Goal: Information Seeking & Learning: Find specific fact

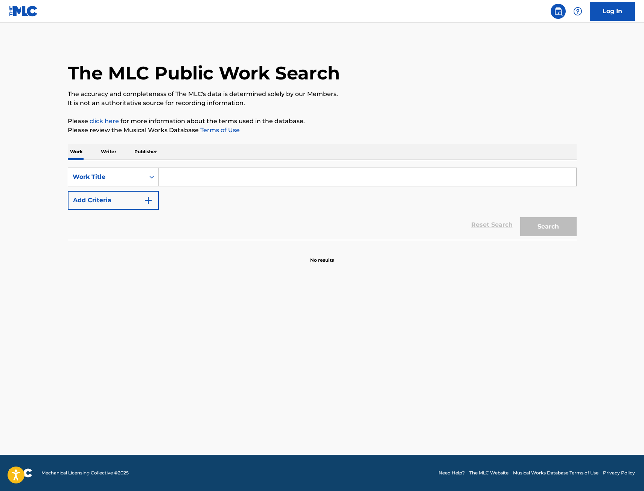
click at [216, 180] on input "Search Form" at bounding box center [368, 177] width 418 height 18
type input "mutt"
click at [154, 199] on button "Add Criteria" at bounding box center [113, 200] width 91 height 19
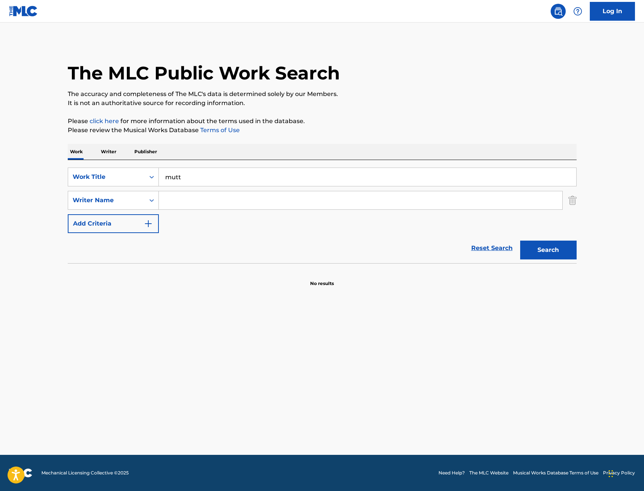
click at [184, 200] on input "Search Form" at bounding box center [361, 200] width 404 height 18
type input "[PERSON_NAME]"
click at [520, 241] on button "Search" at bounding box center [548, 250] width 56 height 19
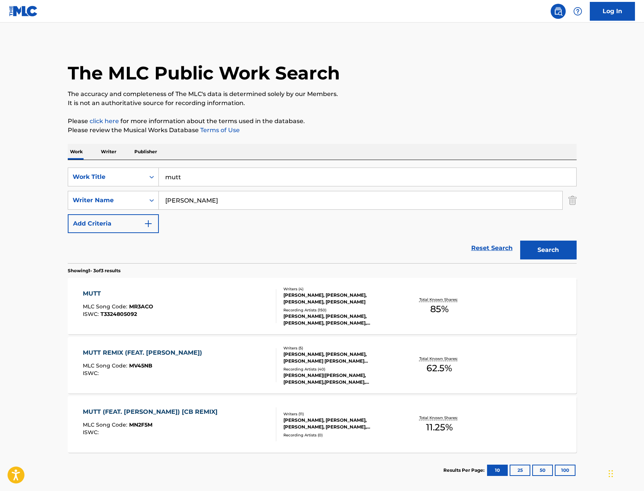
click at [212, 305] on div "MUTT MLC Song Code : MR3ACO ISWC : T3324805092" at bounding box center [180, 306] width 194 height 34
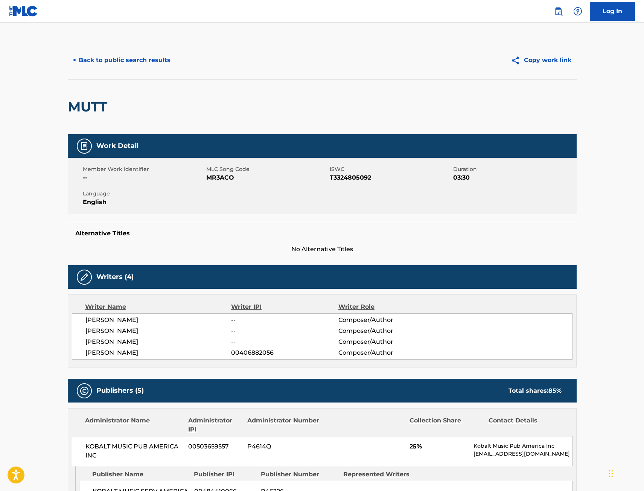
click at [115, 63] on button "< Back to public search results" at bounding box center [122, 60] width 108 height 19
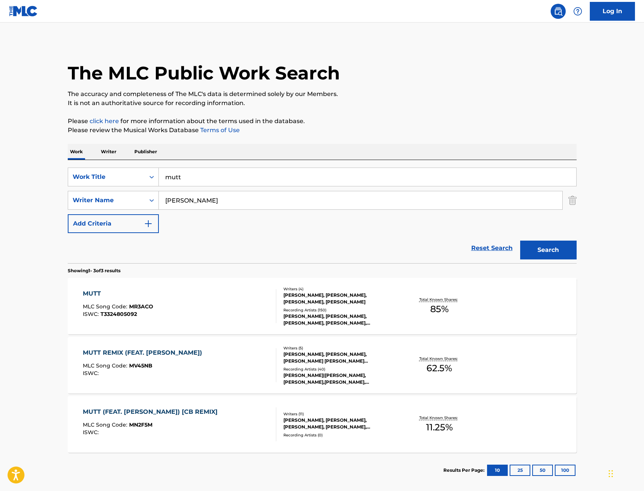
scroll to position [37, 0]
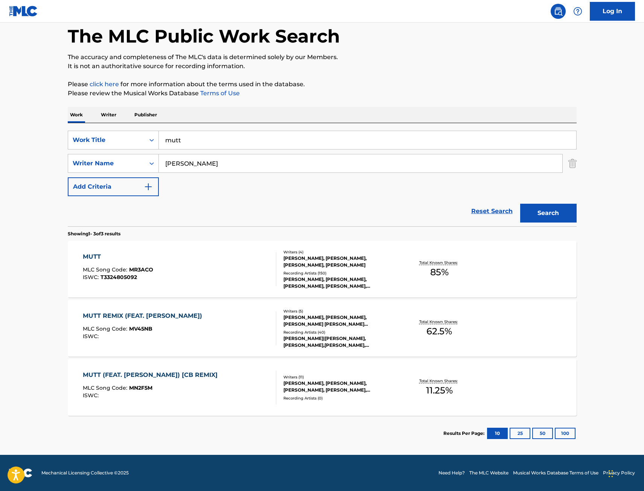
click at [232, 389] on div "MUTT (FEAT. [PERSON_NAME]) [CB REMIX] MLC Song Code : MN2F5M ISWC :" at bounding box center [180, 388] width 194 height 34
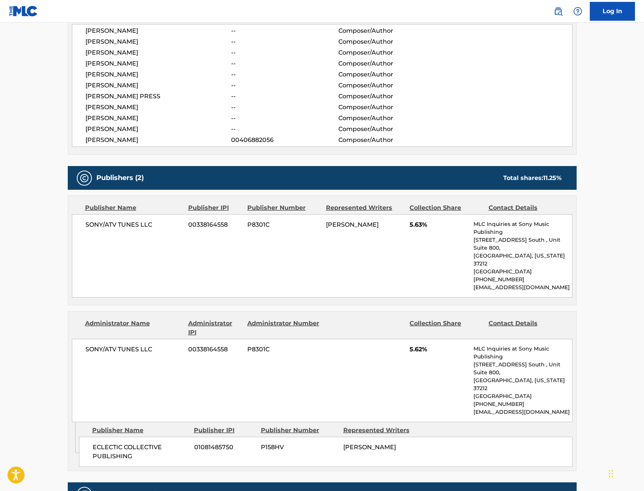
scroll to position [301, 0]
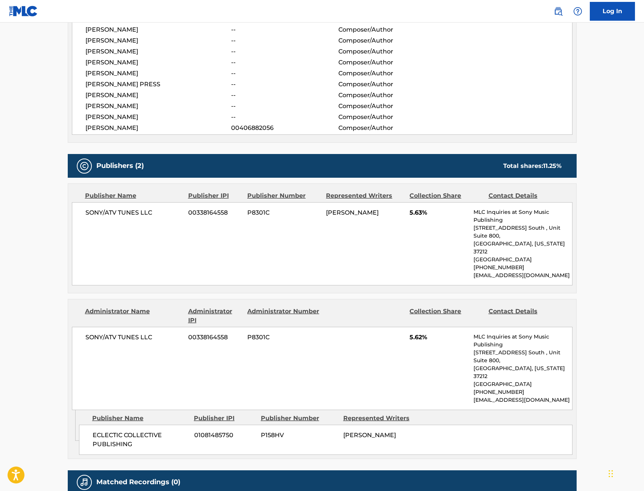
click at [17, 313] on main "< Back to public search results Copy work link MUTT (FEAT. [PERSON_NAME]) [CB R…" at bounding box center [322, 125] width 644 height 808
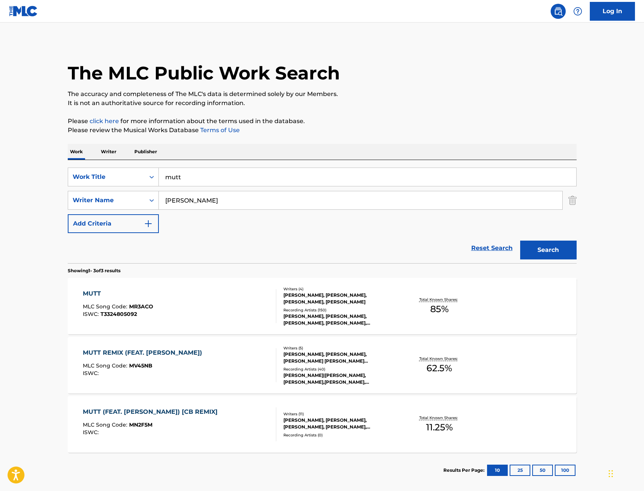
click at [206, 350] on div "MUTT REMIX (FEAT. [PERSON_NAME]) MLC Song Code : MV45NB ISWC :" at bounding box center [180, 365] width 194 height 34
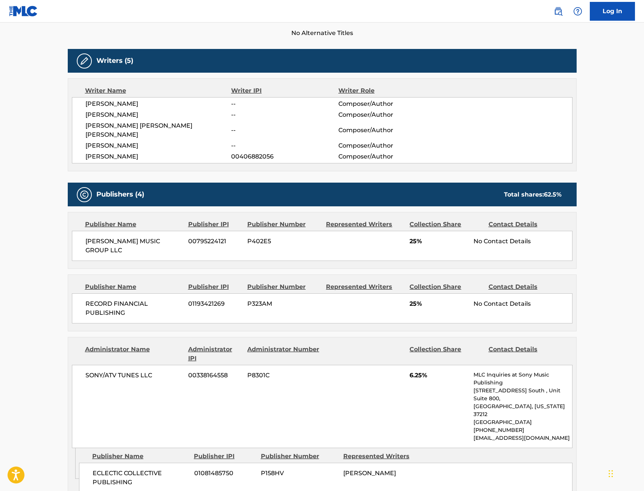
scroll to position [264, 0]
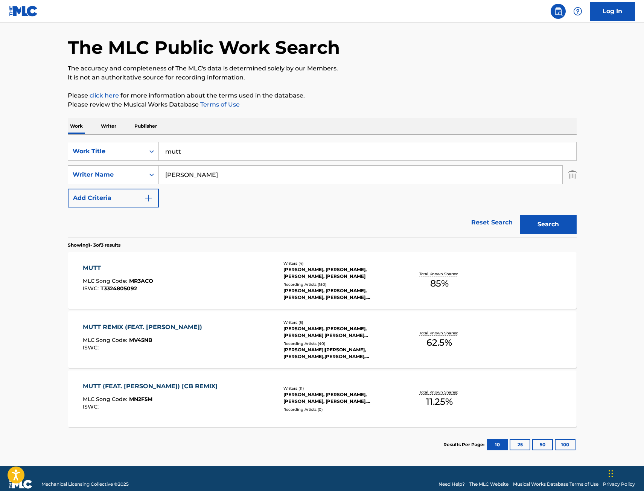
scroll to position [37, 0]
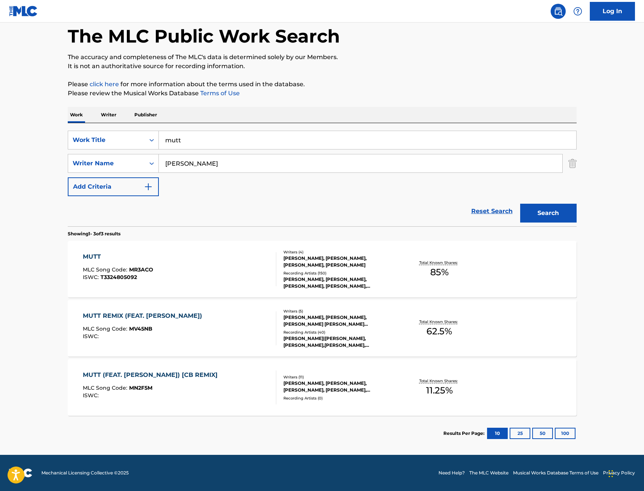
click at [203, 264] on div "MUTT MLC Song Code : MR3ACO ISWC : T3324805092" at bounding box center [180, 269] width 194 height 34
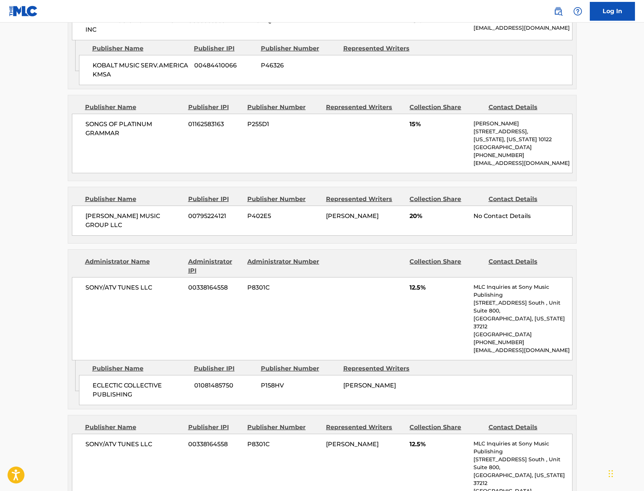
scroll to position [452, 0]
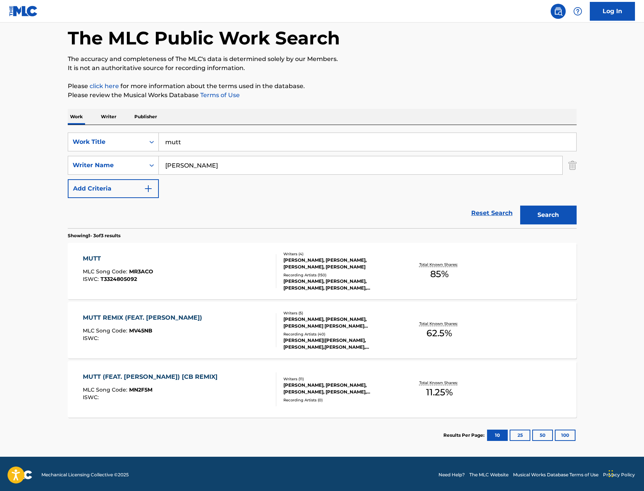
scroll to position [37, 0]
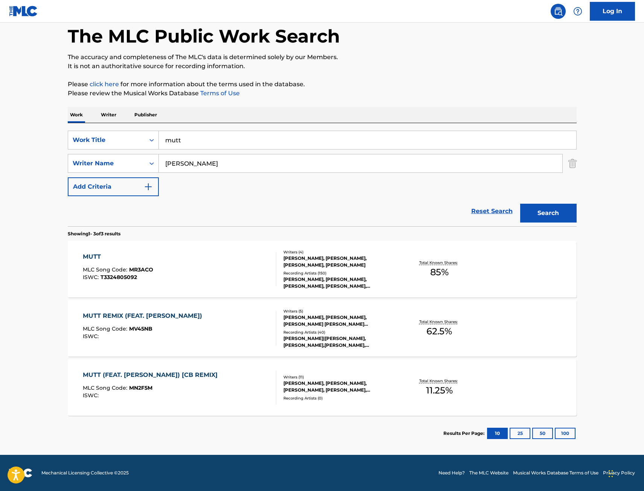
click at [198, 320] on div "MUTT REMIX (FEAT. [PERSON_NAME]) MLC Song Code : MV45NB ISWC :" at bounding box center [144, 328] width 123 height 34
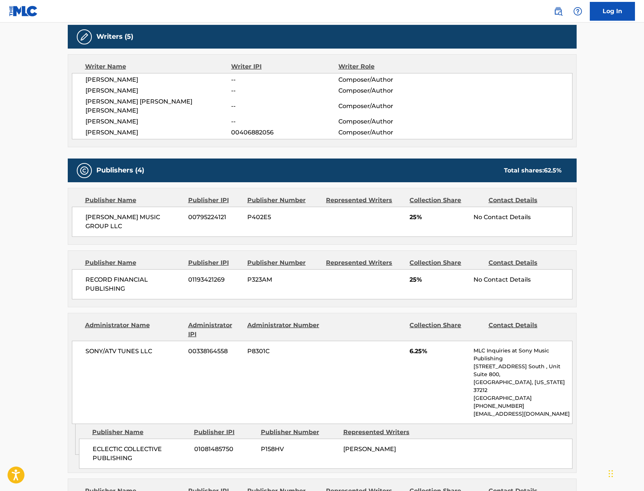
scroll to position [301, 0]
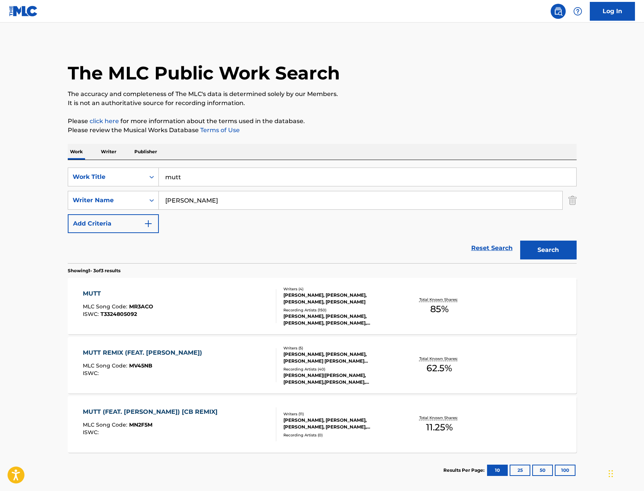
click at [254, 413] on div "MUTT (FEAT. [PERSON_NAME]) [CB REMIX] MLC Song Code : MN2F5M ISWC :" at bounding box center [180, 424] width 194 height 34
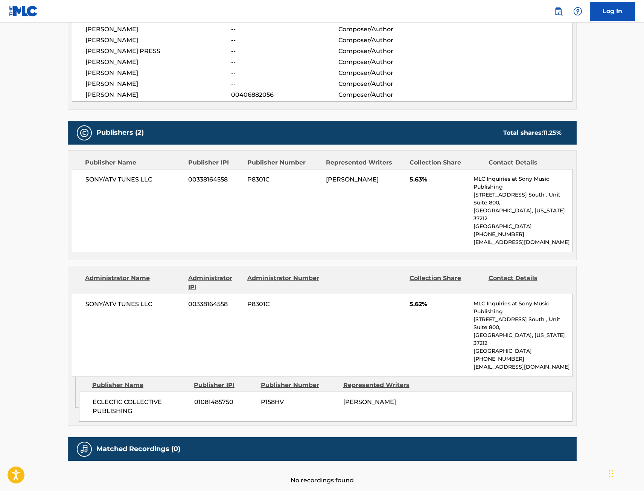
scroll to position [339, 0]
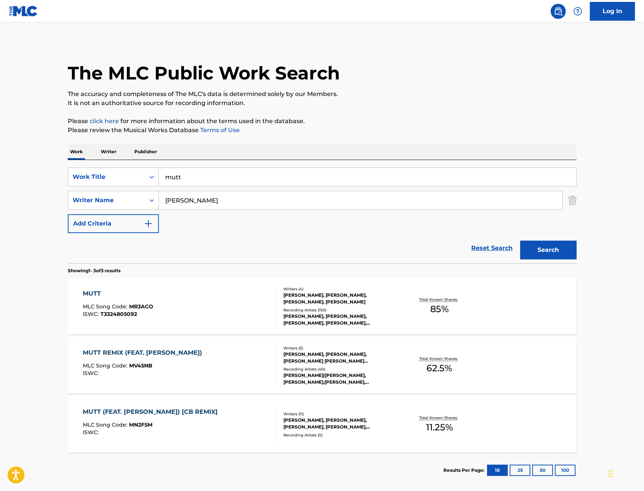
click at [27, 78] on main "The MLC Public Work Search The accuracy and completeness of The MLC's data is d…" at bounding box center [322, 257] width 644 height 469
click at [25, 95] on main "The MLC Public Work Search The accuracy and completeness of The MLC's data is d…" at bounding box center [322, 257] width 644 height 469
